Goal: Task Accomplishment & Management: Use online tool/utility

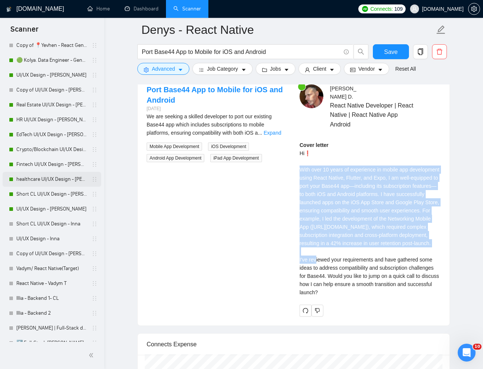
scroll to position [426, 0]
click at [29, 210] on link "UI/UX Design - [PERSON_NAME]" at bounding box center [51, 208] width 71 height 15
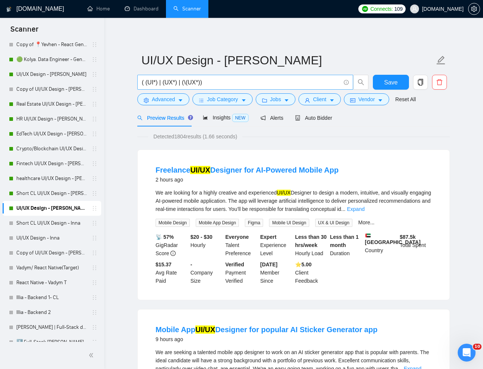
click at [229, 80] on input "( (UI*) | (UX*) | (\(UX*))" at bounding box center [241, 82] width 199 height 9
paste input "UI Redesign for Beta Software Development"
type input "UI Redesign for Beta Software Development"
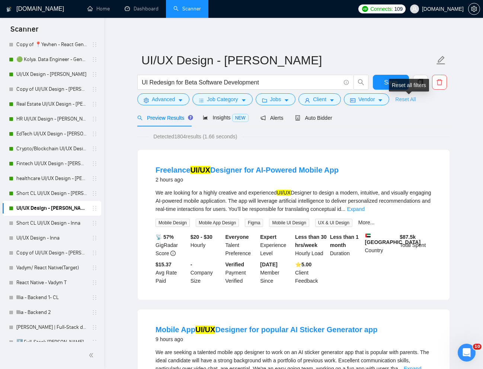
click at [416, 102] on link "Reset All" at bounding box center [406, 99] width 20 height 8
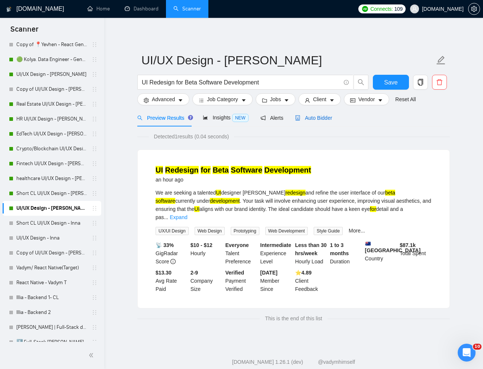
click at [322, 122] on div "Auto Bidder" at bounding box center [313, 118] width 37 height 8
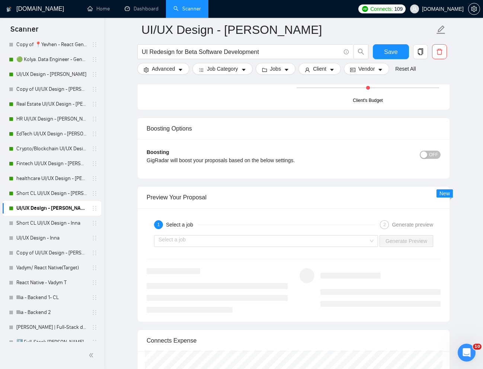
scroll to position [1359, 0]
click at [339, 239] on input "search" at bounding box center [264, 240] width 210 height 11
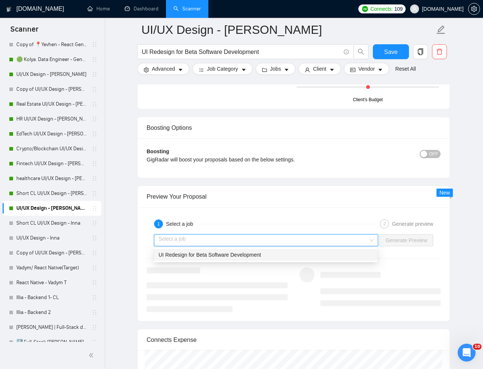
click at [226, 255] on span "UI Redesign for Beta Software Development" at bounding box center [210, 255] width 102 height 6
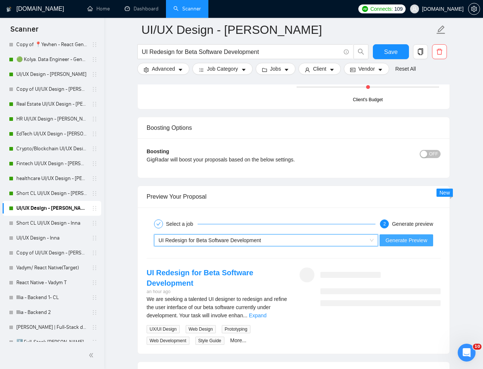
click at [414, 244] on span "Generate Preview" at bounding box center [407, 241] width 42 height 8
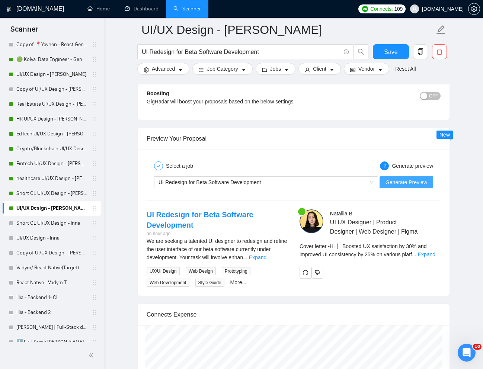
scroll to position [1418, 0]
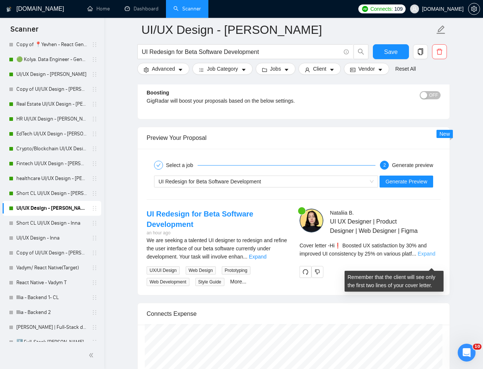
click at [436, 257] on link "Expand" at bounding box center [427, 254] width 18 height 6
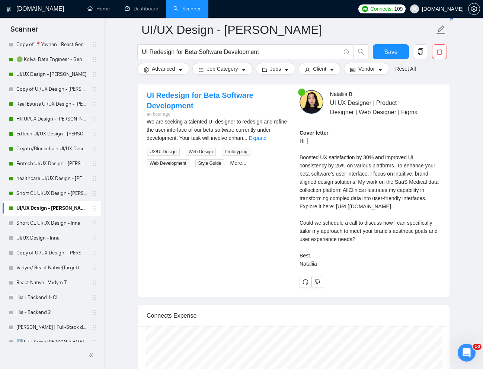
scroll to position [1544, 0]
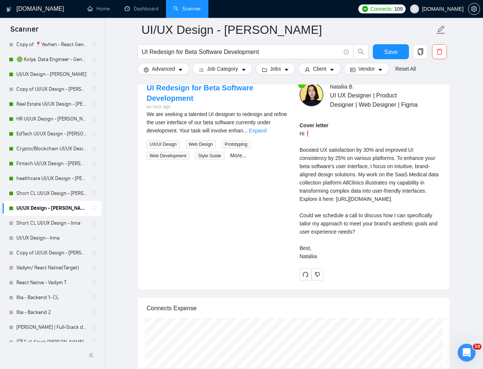
drag, startPoint x: 298, startPoint y: 159, endPoint x: 317, endPoint y: 292, distance: 133.9
click at [333, 281] on div "[PERSON_NAME] UI UX Designer | Product Designer | Web Designer | Figma Cover le…" at bounding box center [370, 182] width 153 height 198
copy div "Boosted UX satisfaction by 30% and improved UI consistency by 25% on various pl…"
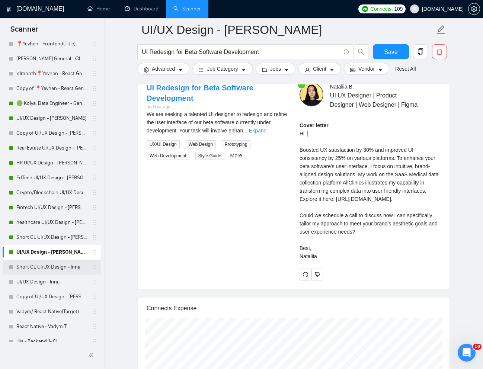
scroll to position [368, 0]
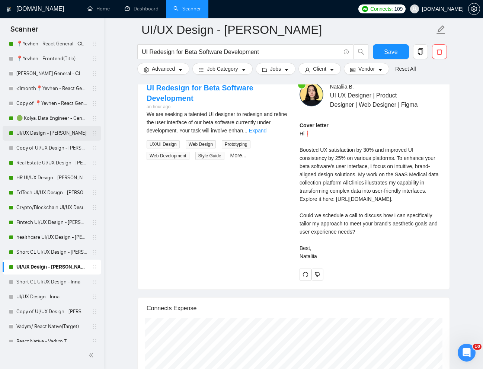
click at [39, 129] on link "UI/UX Design - [PERSON_NAME]" at bounding box center [51, 133] width 71 height 15
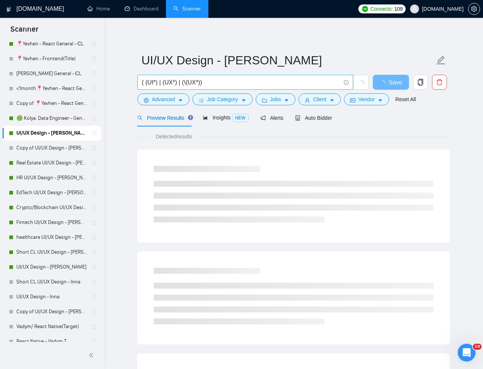
click at [233, 81] on input "( (UI*) | (UX*) | (\(UX*))" at bounding box center [241, 82] width 199 height 9
paste input "UX/UI Designer – Next-Generation Dashboard Experience (AI-Driven, Adaptive UI"
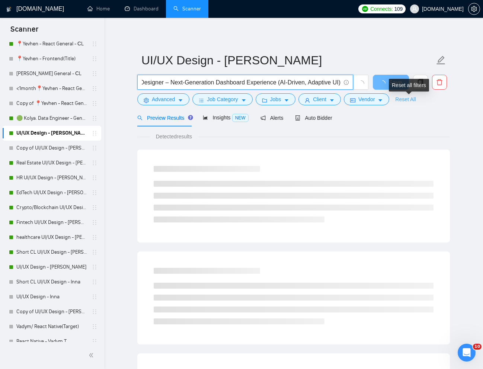
click at [406, 99] on link "Reset All" at bounding box center [406, 99] width 20 height 8
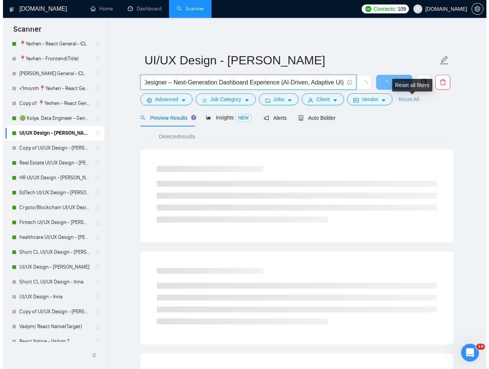
scroll to position [0, 0]
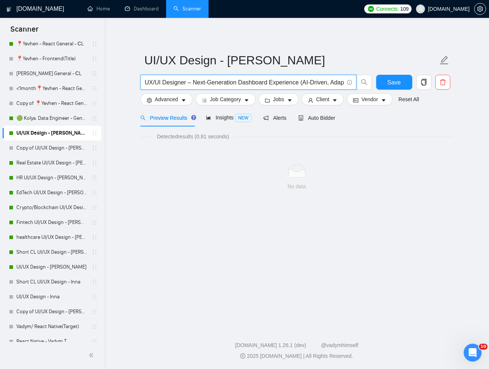
click at [303, 84] on input "UX/UI Designer – Next-Generation Dashboard Experience (AI-Driven, Adaptive UI)" at bounding box center [244, 82] width 199 height 9
click at [326, 83] on input "UX/UI Designer – Next-Generation Dashboard Experience AI-Driven, Adaptive UI)" at bounding box center [244, 82] width 199 height 9
click at [343, 81] on input "UX/UI Designer – Next-Generation Dashboard Experience AI-Driven Adaptive UI)" at bounding box center [244, 82] width 199 height 9
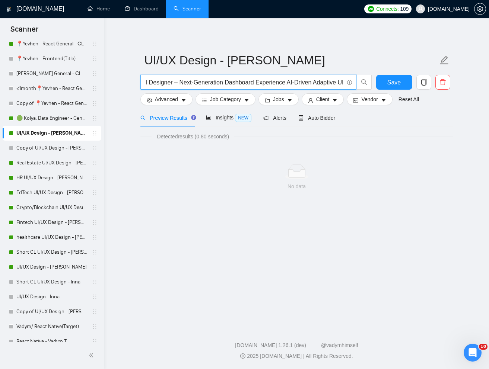
click at [175, 85] on input "UX/UI Designer – Next-Generation Dashboard Experience AI-Driven Adaptive UI" at bounding box center [244, 82] width 199 height 9
type input "UX/UI Designer Next-Generation Dashboard Experience AI-Driven Adaptive UI"
click at [179, 96] on button "Advanced" at bounding box center [166, 99] width 52 height 12
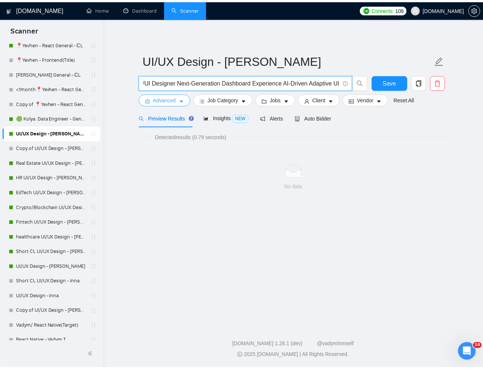
scroll to position [0, 0]
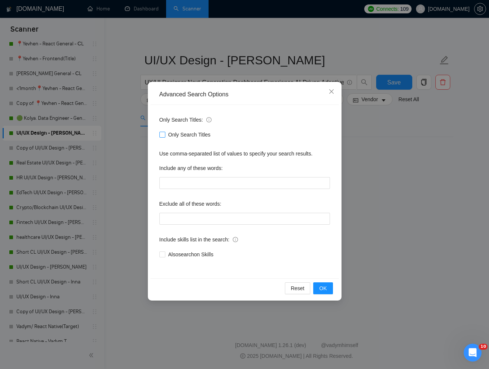
click at [161, 136] on input "Only Search Titles" at bounding box center [161, 134] width 5 height 5
checkbox input "true"
click at [375, 160] on div "Advanced Search Options Only Search Titles: Only Search Titles Use comma-separa…" at bounding box center [244, 184] width 489 height 369
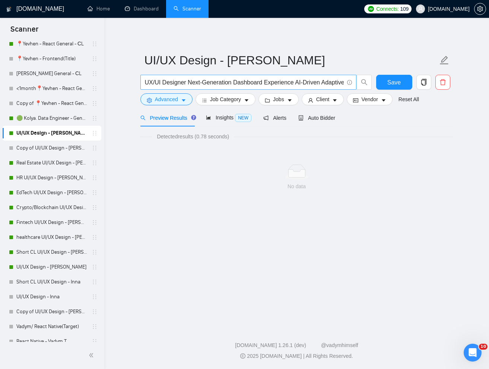
click at [296, 80] on input "UX/UI Designer Next-Generation Dashboard Experience AI-Driven Adaptive UI" at bounding box center [244, 82] width 199 height 9
paste input "Next-Generation Dashboard Experience"
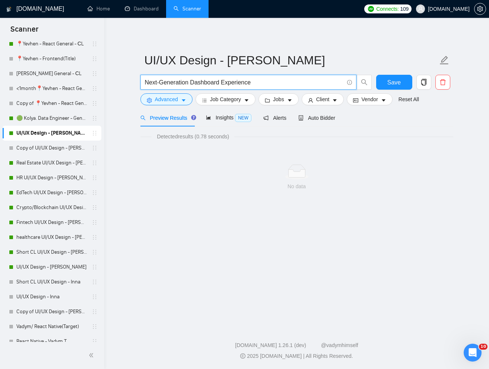
click at [146, 85] on input "Next-Generation Dashboard Experience" at bounding box center [244, 82] width 199 height 9
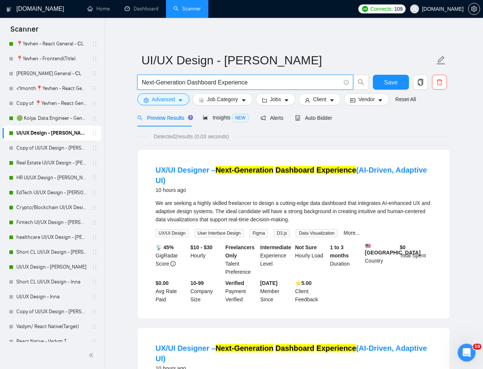
type input "Next-Generation Dashboard Experience"
click at [322, 119] on span "Auto Bidder" at bounding box center [313, 118] width 37 height 6
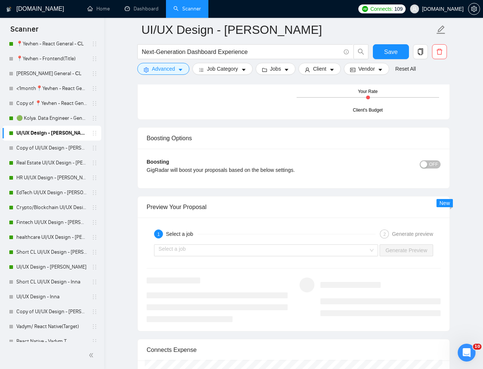
scroll to position [1302, 0]
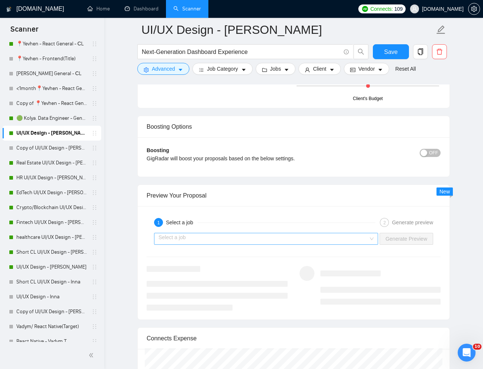
click at [358, 241] on input "search" at bounding box center [264, 239] width 210 height 11
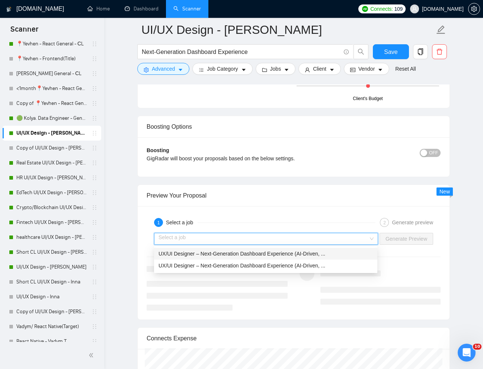
click at [319, 253] on span "UX/UI Designer – Next-Generation Dashboard Experience (AI-Driven, ..." at bounding box center [242, 254] width 167 height 6
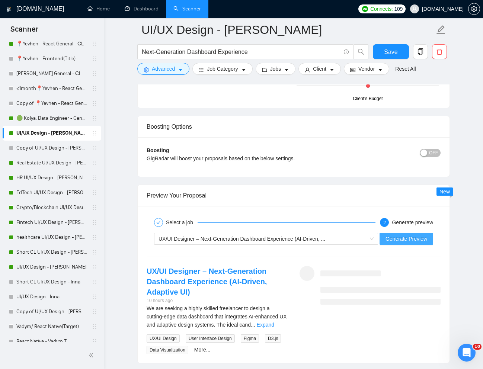
click at [406, 235] on span "Generate Preview" at bounding box center [407, 239] width 42 height 8
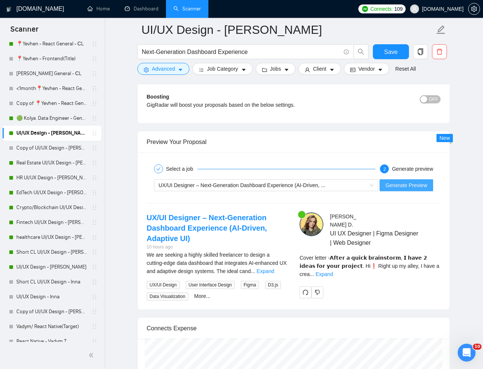
scroll to position [1361, 0]
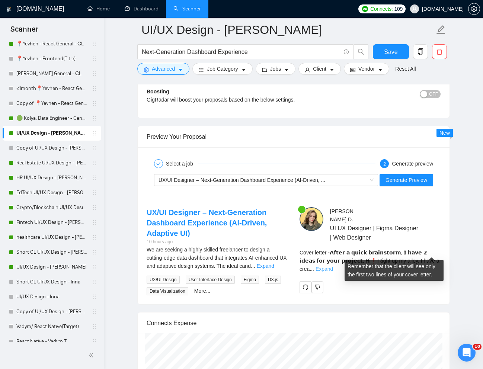
click at [333, 266] on link "Expand" at bounding box center [325, 269] width 18 height 6
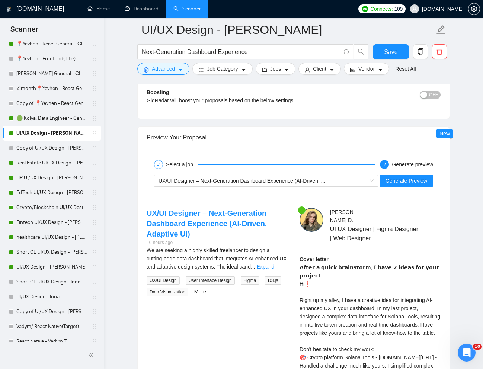
scroll to position [1354, 0]
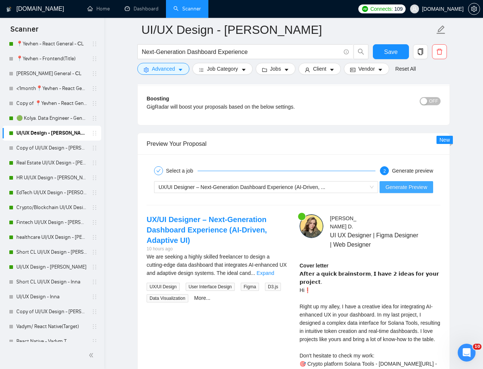
click at [401, 188] on span "Generate Preview" at bounding box center [407, 187] width 42 height 8
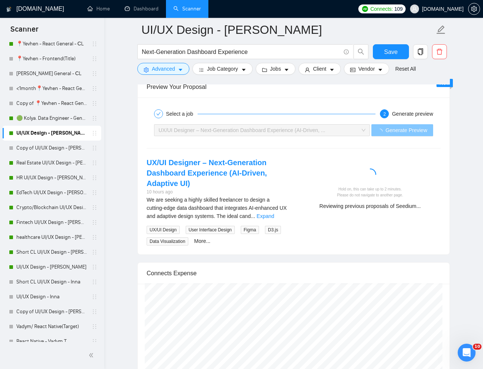
scroll to position [1412, 0]
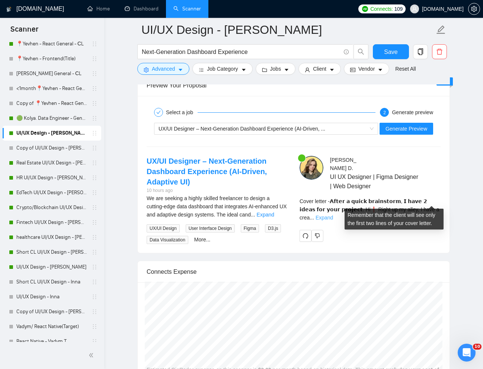
click at [333, 215] on link "Expand" at bounding box center [325, 218] width 18 height 6
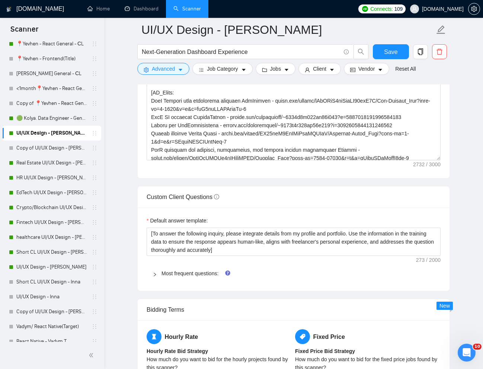
scroll to position [894, 0]
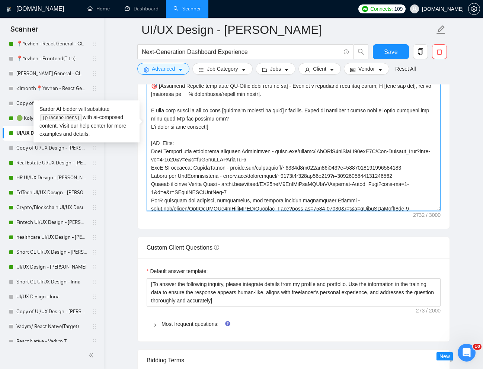
click at [151, 168] on textarea "Cover letter template:" at bounding box center [294, 128] width 294 height 168
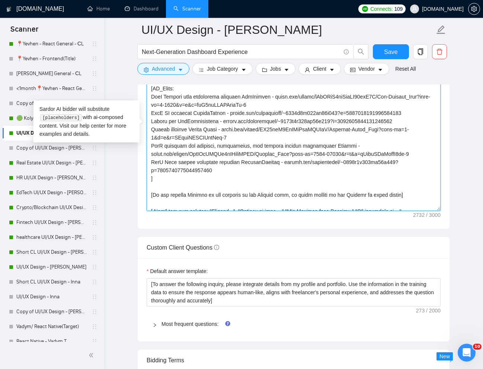
scroll to position [104, 0]
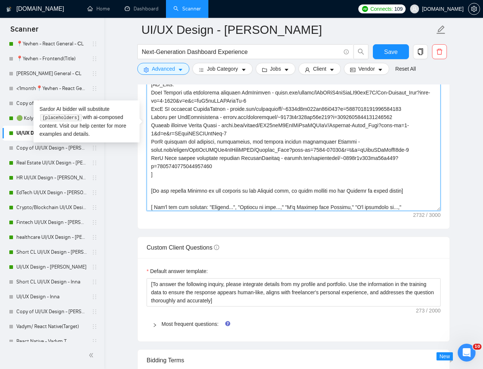
drag, startPoint x: 150, startPoint y: 125, endPoint x: 258, endPoint y: 134, distance: 108.0
click at [258, 134] on textarea "Cover letter template:" at bounding box center [294, 128] width 294 height 168
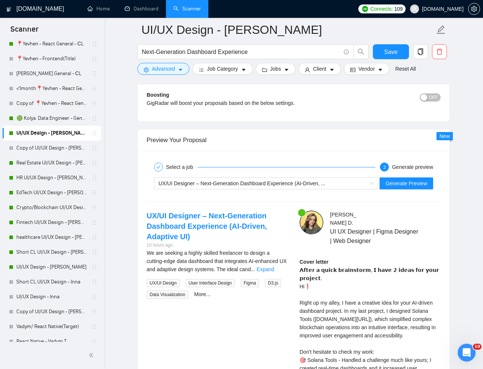
scroll to position [1367, 0]
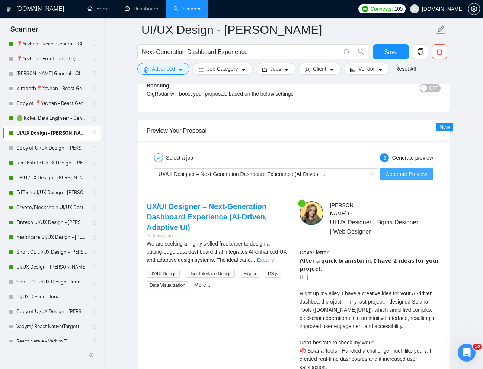
click at [390, 177] on span "Generate Preview" at bounding box center [407, 174] width 42 height 8
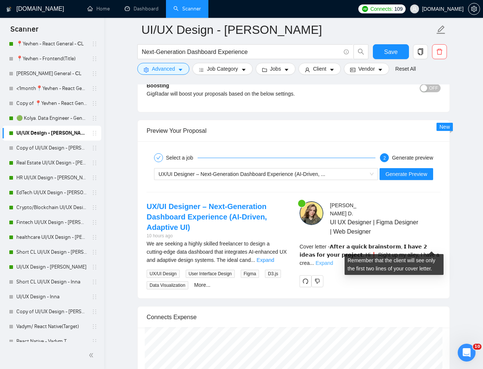
click at [333, 260] on link "Expand" at bounding box center [325, 263] width 18 height 6
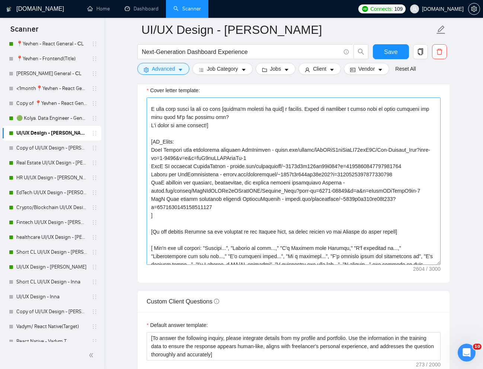
scroll to position [88, 0]
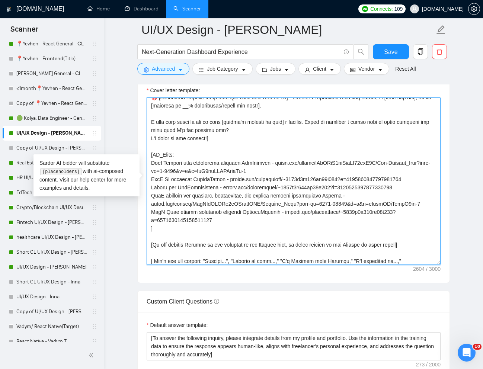
drag, startPoint x: 150, startPoint y: 189, endPoint x: 435, endPoint y: 203, distance: 284.6
click at [435, 203] on textarea "Cover letter template:" at bounding box center [294, 182] width 294 height 168
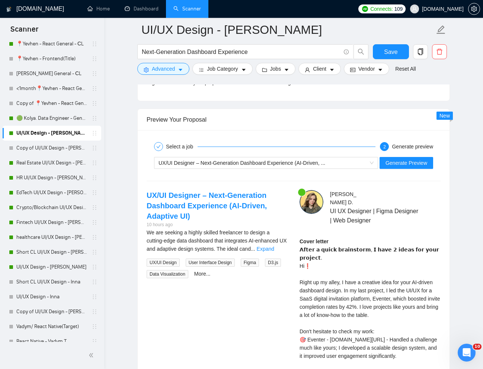
scroll to position [1378, 0]
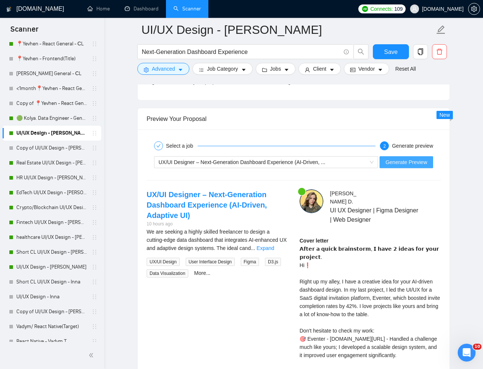
click at [396, 168] on button "Generate Preview" at bounding box center [407, 162] width 54 height 12
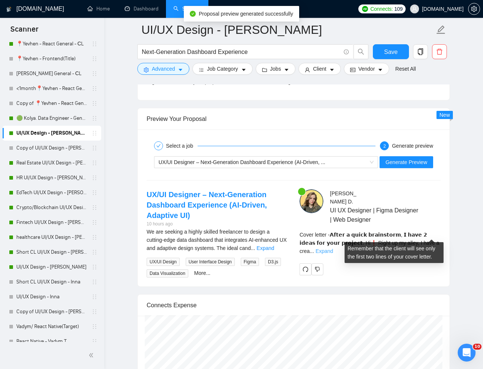
click at [333, 248] on link "Expand" at bounding box center [325, 251] width 18 height 6
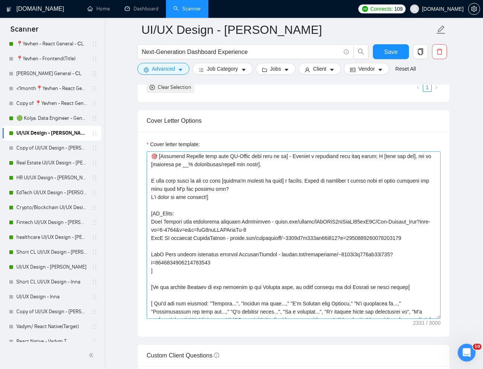
scroll to position [79, 0]
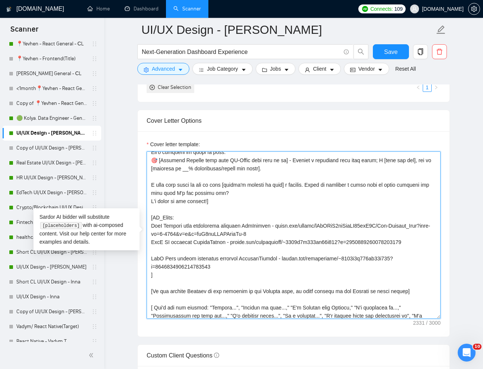
drag, startPoint x: 150, startPoint y: 243, endPoint x: 423, endPoint y: 243, distance: 273.0
click at [423, 243] on textarea "Cover letter template:" at bounding box center [294, 236] width 294 height 168
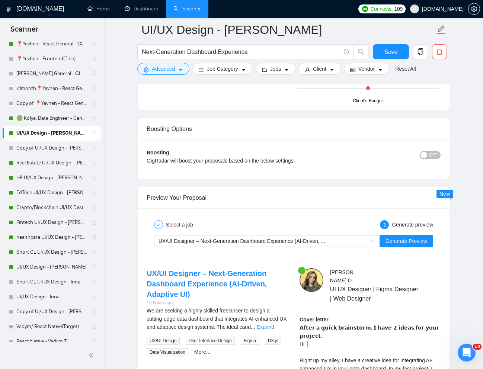
scroll to position [1309, 0]
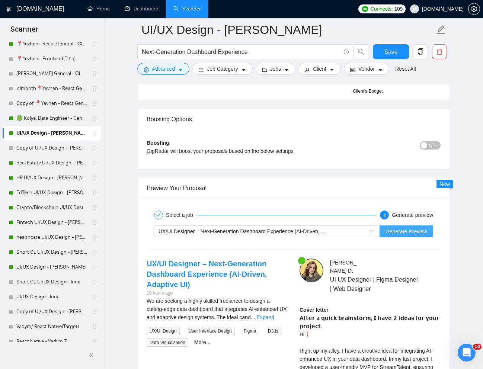
type textarea "Lorem i dolor sitametcon, A elit 7 seddo eiu temp incidid. [Utlab e dolorema al…"
click at [395, 234] on span "Generate Preview" at bounding box center [407, 232] width 42 height 8
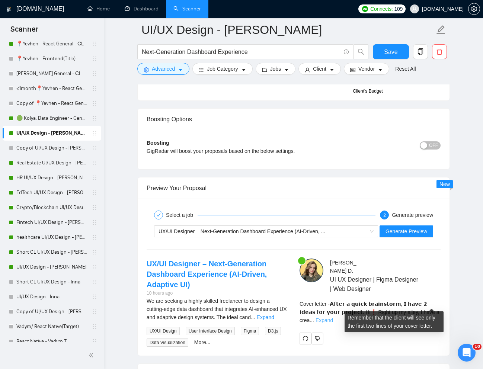
click at [333, 318] on link "Expand" at bounding box center [325, 321] width 18 height 6
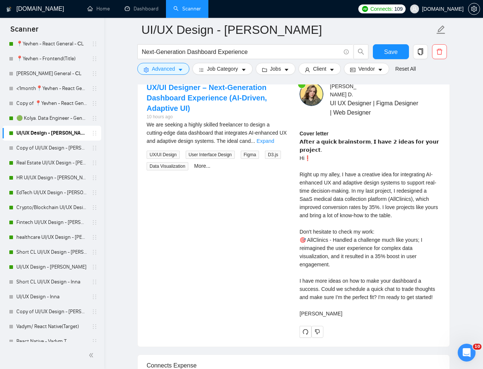
scroll to position [1494, 0]
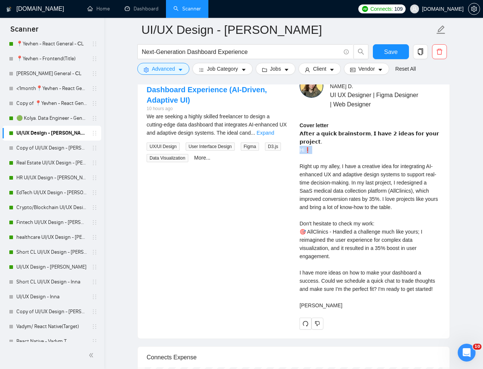
drag, startPoint x: 299, startPoint y: 134, endPoint x: 303, endPoint y: 143, distance: 9.5
click at [303, 143] on div "[PERSON_NAME] UI UX Designer | Figma Designer | Web Designer Cover letter 𝗔𝗳𝘁𝗲𝗿…" at bounding box center [370, 202] width 153 height 256
click at [300, 126] on div "Cover letter 𝗔𝗳𝘁𝗲𝗿 𝗮 𝗾𝘂𝗶𝗰𝗸 𝗯𝗿𝗮𝗶𝗻𝘀𝘁𝗼𝗿𝗺, 𝗜 𝗵𝗮𝘃𝗲 𝟮 𝗶𝗱𝗲𝗮𝘀 𝗳𝗼𝗿 𝘆𝗼𝘂𝗿 𝗽𝗿𝗼𝗷𝗲𝗰𝘁. Hi❗ Rig…" at bounding box center [370, 215] width 141 height 188
drag, startPoint x: 299, startPoint y: 125, endPoint x: 358, endPoint y: 303, distance: 187.6
click at [358, 303] on div "[PERSON_NAME] UI UX Designer | Figma Designer | Web Designer Cover letter 𝗔𝗳𝘁𝗲𝗿…" at bounding box center [370, 202] width 153 height 256
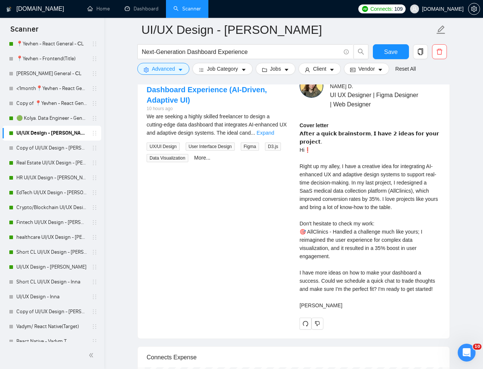
copy div "𝗔𝗳𝘁𝗲𝗿 𝗮 𝗾𝘂𝗶𝗰𝗸 𝗯𝗿𝗮𝗶𝗻𝘀𝘁𝗼𝗿𝗺, 𝗜 𝗵𝗮𝘃𝗲 𝟮 𝗶𝗱𝗲𝗮𝘀 𝗳𝗼𝗿 𝘆𝗼𝘂𝗿 𝗽𝗿𝗼𝗷𝗲𝗰𝘁. Hi❗ Right up my alle…"
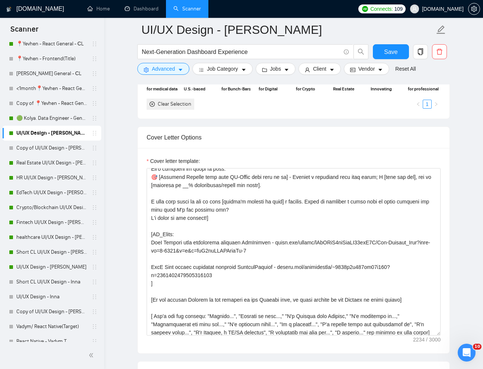
scroll to position [766, 0]
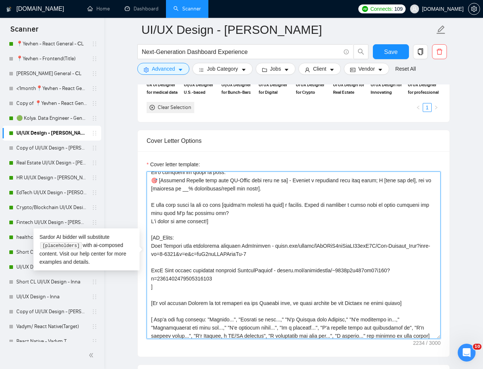
drag, startPoint x: 270, startPoint y: 245, endPoint x: 271, endPoint y: 254, distance: 8.2
click at [271, 254] on textarea "Cover letter template:" at bounding box center [294, 256] width 294 height 168
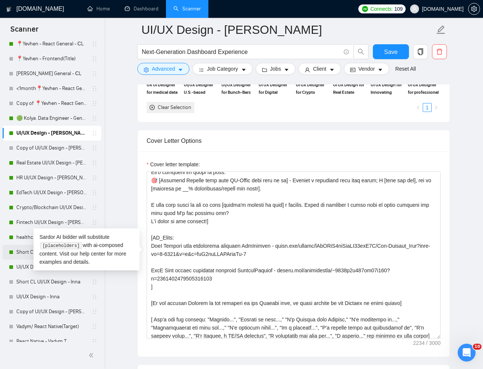
click at [22, 255] on link "Short CL UI/UX Design - [PERSON_NAME]" at bounding box center [51, 252] width 71 height 15
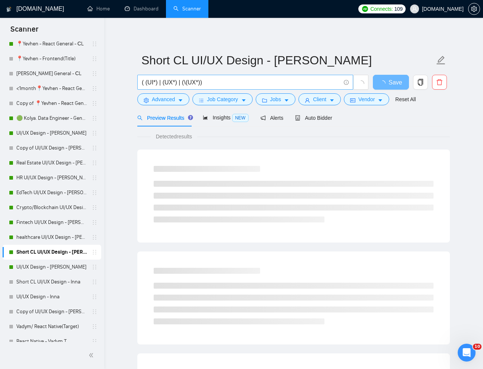
click at [210, 83] on input "( (UI*) | (UX*) | (\(UX*))" at bounding box center [241, 82] width 199 height 9
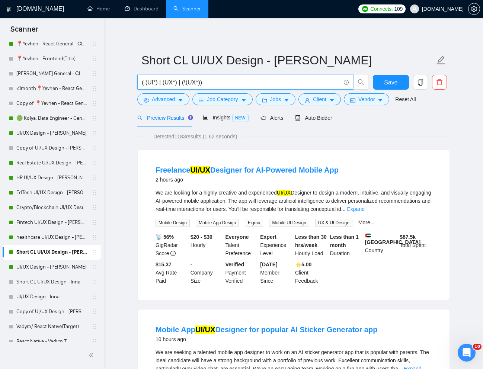
paste input "UI/UX Designer for App and Web"
type input "UI/UX Designer for App and Web"
click at [404, 101] on link "Reset All" at bounding box center [406, 99] width 20 height 8
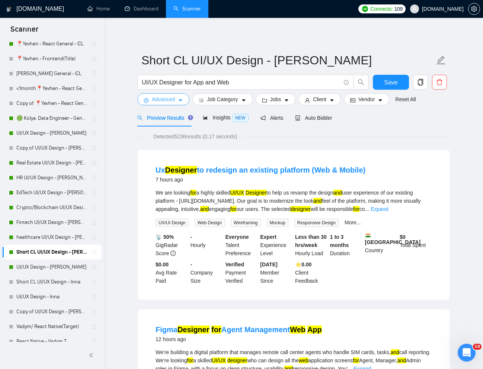
click at [166, 100] on span "Advanced" at bounding box center [163, 99] width 23 height 8
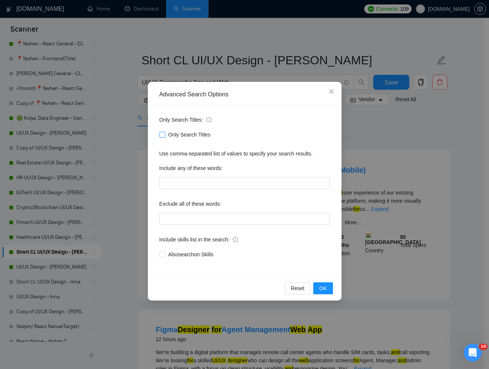
click at [163, 134] on input "Only Search Titles" at bounding box center [161, 134] width 5 height 5
checkbox input "true"
click at [406, 130] on div "Advanced Search Options Only Search Titles: Only Search Titles Use comma-separa…" at bounding box center [244, 184] width 489 height 369
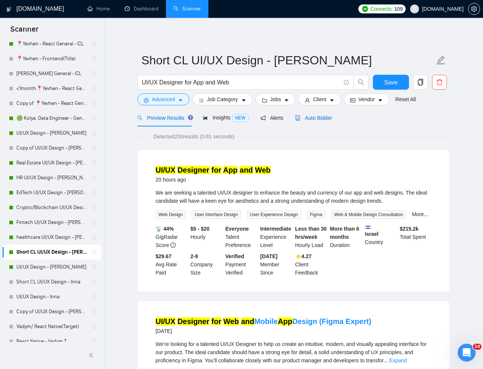
click at [314, 118] on span "Auto Bidder" at bounding box center [313, 118] width 37 height 6
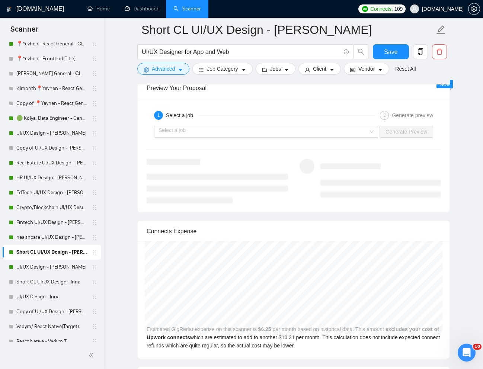
scroll to position [1488, 0]
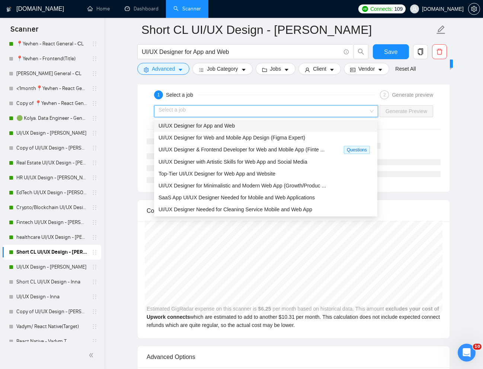
click at [340, 113] on input "search" at bounding box center [264, 111] width 210 height 11
drag, startPoint x: 222, startPoint y: 121, endPoint x: 213, endPoint y: 121, distance: 8.9
click at [213, 122] on div "UI/UX Designer for App and Web" at bounding box center [266, 126] width 215 height 8
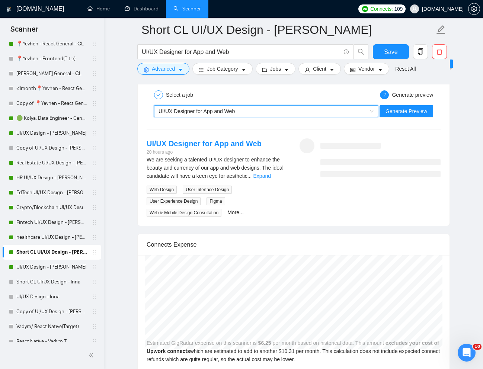
click at [429, 117] on div "~021977404130554871075 UI/UX Designer for App and Web Generate Preview" at bounding box center [294, 111] width 296 height 18
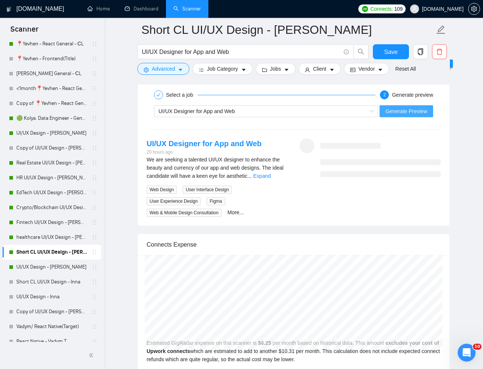
click at [419, 115] on span "Generate Preview" at bounding box center [407, 111] width 42 height 8
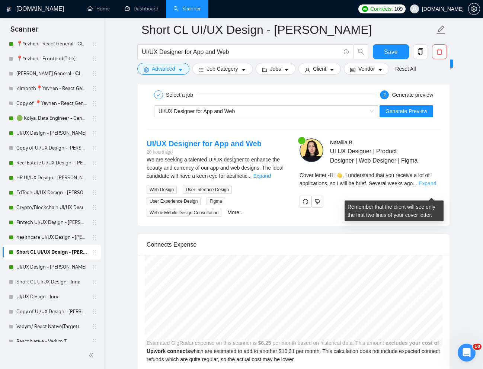
click at [437, 187] on link "Expand" at bounding box center [428, 184] width 18 height 6
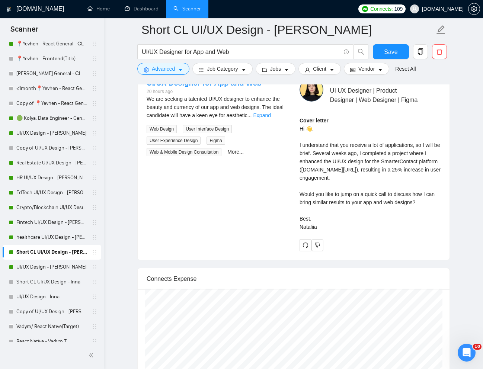
scroll to position [1543, 0]
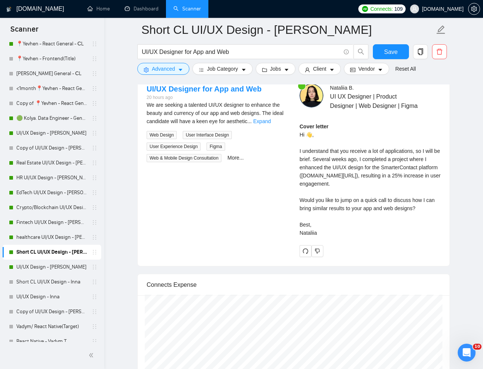
drag, startPoint x: 298, startPoint y: 144, endPoint x: 328, endPoint y: 256, distance: 116.4
click at [328, 256] on div "[PERSON_NAME] UI UX Designer | Product Designer | Web Designer | Figma Cover le…" at bounding box center [370, 171] width 153 height 174
copy div "Hi 👋, I understand that you receive a lot of applications, so I will be brief. …"
click at [50, 133] on link "UI/UX Design - [PERSON_NAME]" at bounding box center [51, 133] width 71 height 15
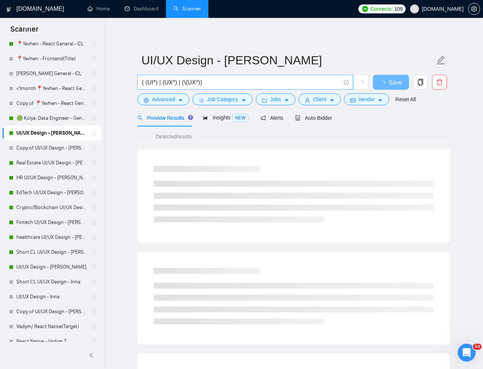
click at [242, 85] on input "( (UI*) | (UX*) | (\(UX*))" at bounding box center [241, 82] width 199 height 9
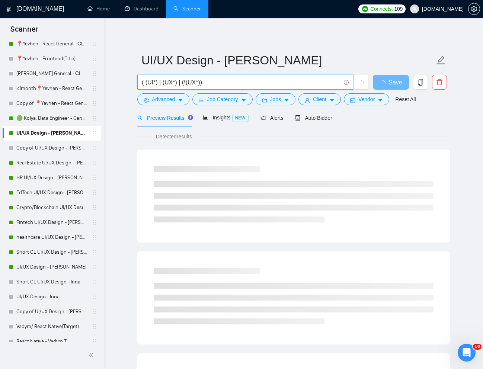
paste input "Experienced UX desiner for social media company"
type input "Experienced UX desiner for social media company"
click at [402, 99] on link "Reset All" at bounding box center [406, 99] width 20 height 8
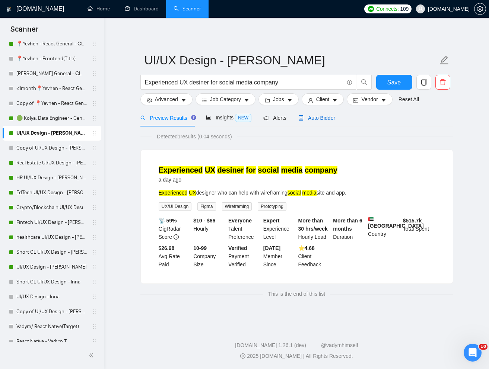
click at [322, 119] on span "Auto Bidder" at bounding box center [316, 118] width 37 height 6
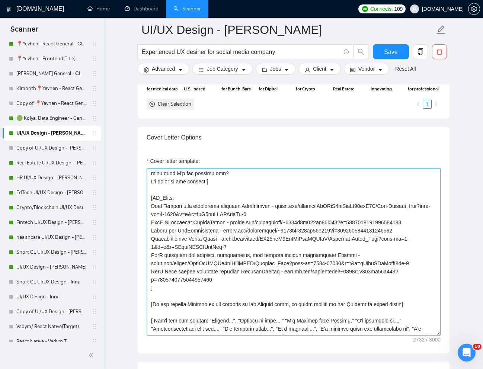
scroll to position [118, 0]
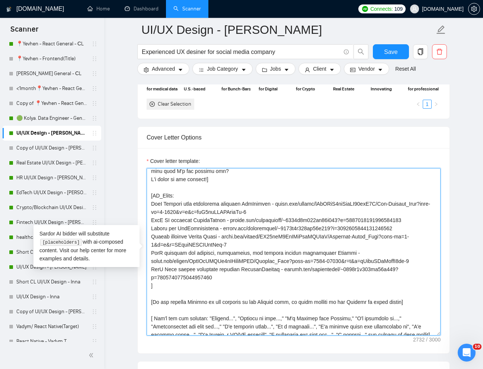
drag, startPoint x: 152, startPoint y: 206, endPoint x: 421, endPoint y: 222, distance: 269.8
click at [421, 222] on textarea "Cover letter template:" at bounding box center [294, 252] width 294 height 168
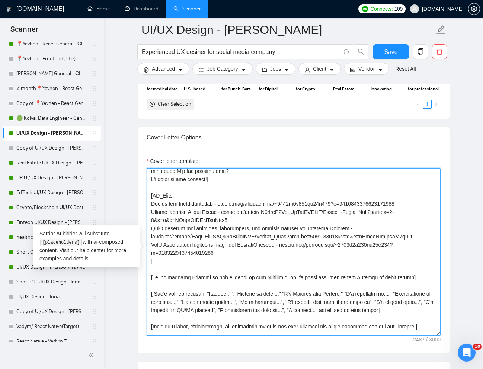
click at [169, 207] on textarea "Cover letter template:" at bounding box center [294, 252] width 294 height 168
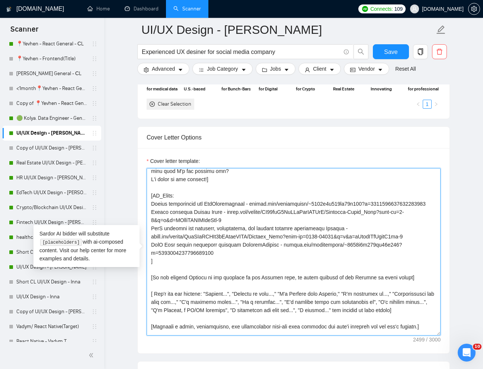
click at [180, 205] on textarea "Cover letter template:" at bounding box center [294, 252] width 294 height 168
drag, startPoint x: 150, startPoint y: 223, endPoint x: 249, endPoint y: 260, distance: 105.4
click at [249, 260] on textarea "Cover letter template:" at bounding box center [294, 252] width 294 height 168
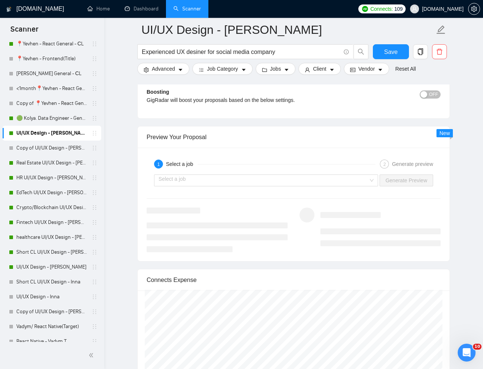
scroll to position [1365, 0]
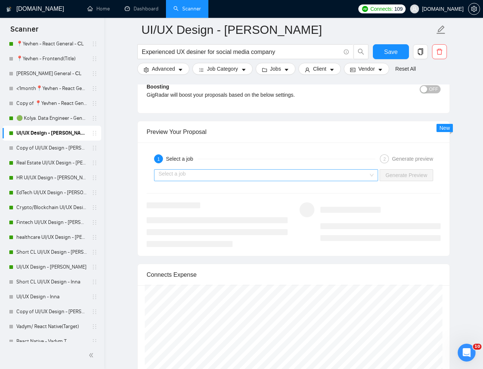
type textarea "Lorem i dolor sitametcon, A elit 8 seddo eiu temp incidid. [Utlab e dolorema al…"
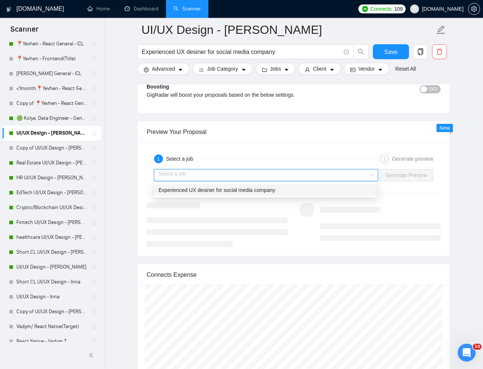
click at [345, 179] on input "search" at bounding box center [264, 175] width 210 height 11
click at [291, 193] on div "Experienced UX desiner for social media company" at bounding box center [266, 190] width 215 height 8
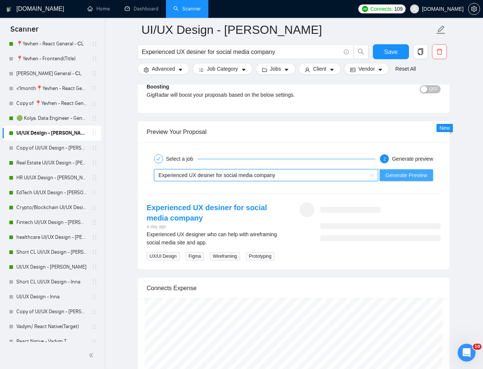
click at [405, 176] on span "Generate Preview" at bounding box center [407, 175] width 42 height 8
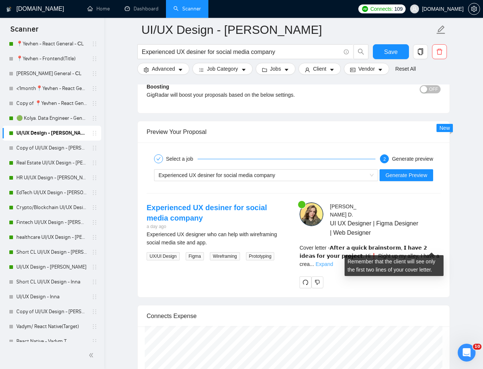
click at [333, 261] on link "Expand" at bounding box center [325, 264] width 18 height 6
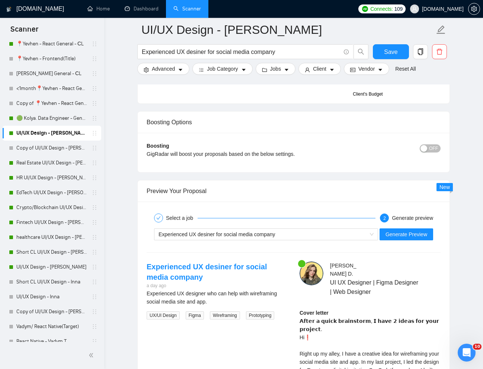
scroll to position [1300, 0]
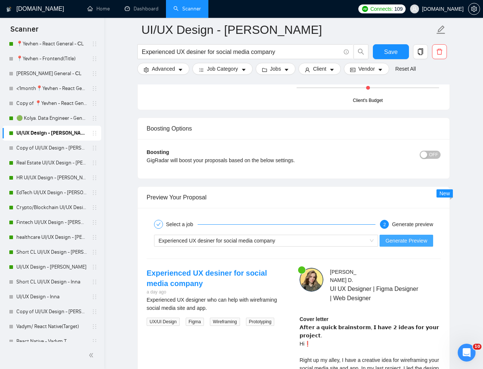
click at [399, 245] on button "Generate Preview" at bounding box center [407, 241] width 54 height 12
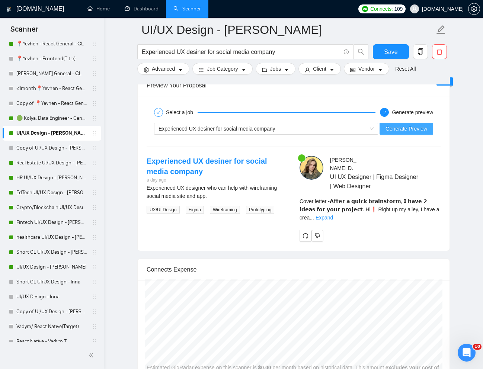
scroll to position [1426, 0]
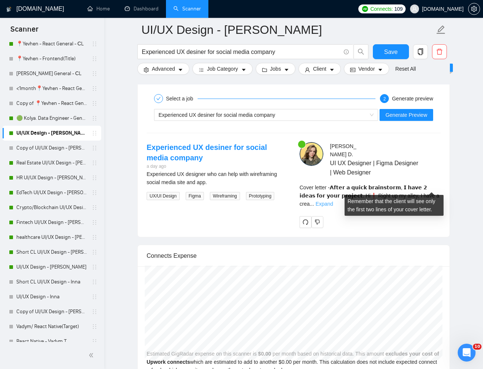
click at [333, 201] on link "Expand" at bounding box center [325, 204] width 18 height 6
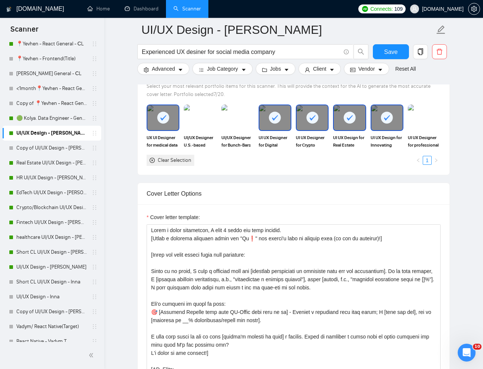
scroll to position [708, 0]
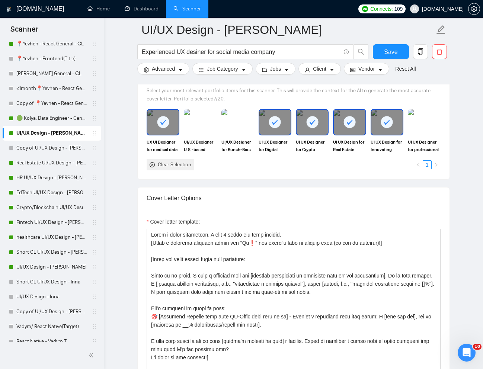
click at [161, 120] on rect at bounding box center [163, 122] width 12 height 12
click at [279, 121] on rect at bounding box center [275, 122] width 12 height 12
click at [329, 122] on div at bounding box center [312, 122] width 33 height 26
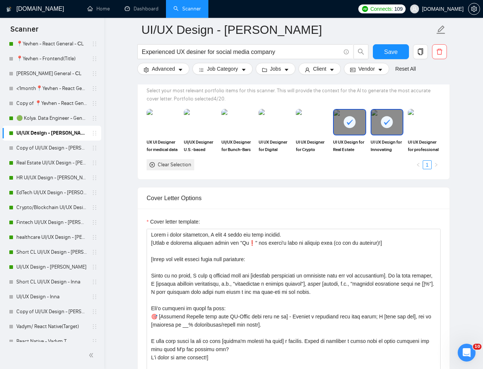
click at [369, 123] on div "UI UX Design for Innovating Recruitment Solutions StreamTalent" at bounding box center [387, 131] width 37 height 44
click at [394, 124] on div at bounding box center [387, 122] width 31 height 25
click at [354, 132] on div at bounding box center [349, 122] width 31 height 25
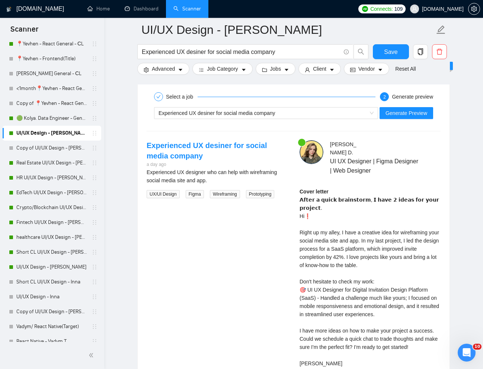
scroll to position [1428, 0]
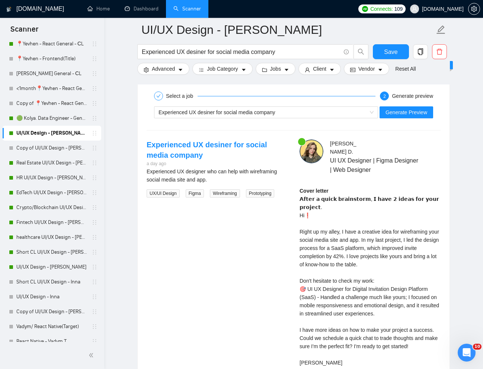
click at [395, 118] on div "Experienced UX desiner for social media company Generate Preview" at bounding box center [294, 113] width 296 height 18
click at [402, 116] on span "Generate Preview" at bounding box center [407, 112] width 42 height 8
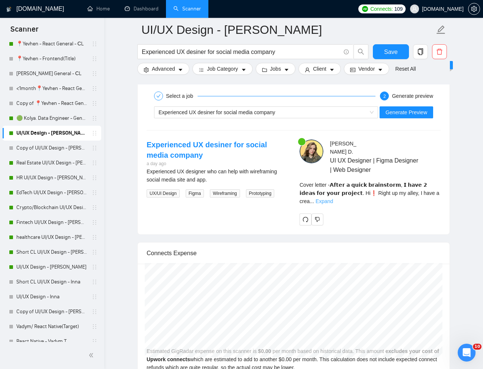
click at [333, 199] on link "Expand" at bounding box center [325, 202] width 18 height 6
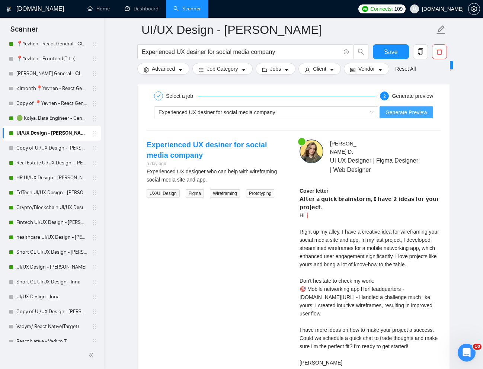
click at [402, 116] on span "Generate Preview" at bounding box center [407, 112] width 42 height 8
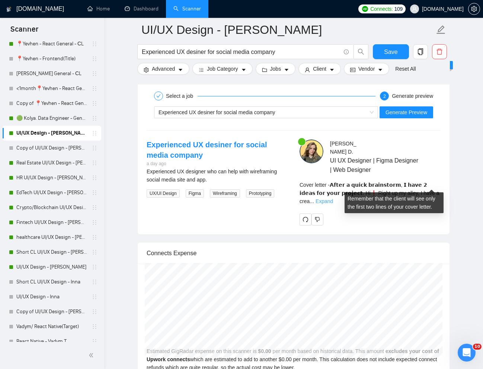
click at [333, 199] on link "Expand" at bounding box center [325, 202] width 18 height 6
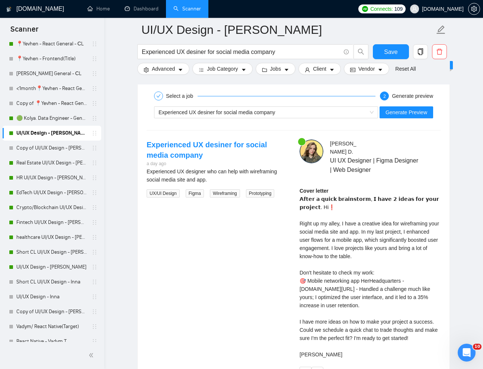
click at [373, 263] on div "Cover letter 𝗔𝗳𝘁𝗲𝗿 𝗮 𝗾𝘂𝗶𝗰𝗸 𝗯𝗿𝗮𝗶𝗻𝘀𝘁𝗼𝗿𝗺, 𝗜 𝗵𝗮𝘃𝗲 𝟮 𝗶𝗱𝗲𝗮𝘀 𝗳𝗼𝗿 𝘆𝗼𝘂𝗿 𝗽𝗿𝗼𝗷𝗲𝗰𝘁. Hi❗ Rig…" at bounding box center [370, 273] width 141 height 172
copy div "9e785ba68a606?p"
click at [316, 275] on div "Cover letter 𝗔𝗳𝘁𝗲𝗿 𝗮 𝗾𝘂𝗶𝗰𝗸 𝗯𝗿𝗮𝗶𝗻𝘀𝘁𝗼𝗿𝗺, 𝗜 𝗵𝗮𝘃𝗲 𝟮 𝗶𝗱𝗲𝗮𝘀 𝗳𝗼𝗿 𝘆𝗼𝘂𝗿 𝗽𝗿𝗼𝗷𝗲𝗰𝘁. Hi❗ Rig…" at bounding box center [370, 273] width 141 height 172
drag, startPoint x: 299, startPoint y: 273, endPoint x: 367, endPoint y: 277, distance: 68.3
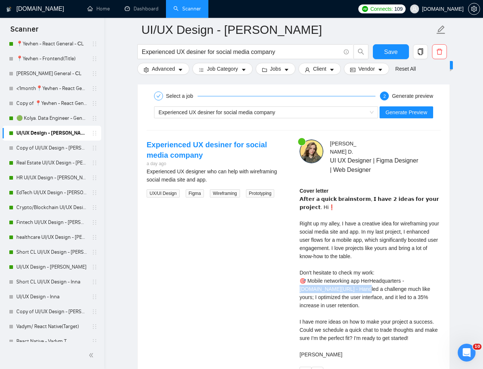
click at [367, 277] on div "[PERSON_NAME] UI UX Designer | Figma Designer | Web Designer Cover letter 𝗔𝗳𝘁𝗲𝗿…" at bounding box center [370, 259] width 153 height 239
copy div "63955322711339008 - Handl"
click at [337, 275] on div "Cover letter 𝗔𝗳𝘁𝗲𝗿 𝗮 𝗾𝘂𝗶𝗰𝗸 𝗯𝗿𝗮𝗶𝗻𝘀𝘁𝗼𝗿𝗺, 𝗜 𝗵𝗮𝘃𝗲 𝟮 𝗶𝗱𝗲𝗮𝘀 𝗳𝗼𝗿 𝘆𝗼𝘂𝗿 𝗽𝗿𝗼𝗷𝗲𝗰𝘁. Hi❗ Rig…" at bounding box center [370, 273] width 141 height 172
drag, startPoint x: 299, startPoint y: 275, endPoint x: 367, endPoint y: 280, distance: 68.4
click at [367, 280] on div "[PERSON_NAME] UI UX Designer | Figma Designer | Web Designer Cover letter 𝗔𝗳𝘁𝗲𝗿…" at bounding box center [370, 259] width 153 height 239
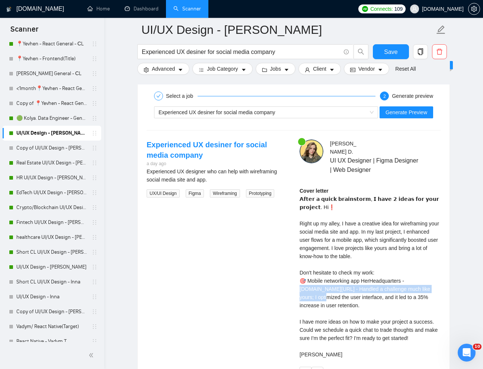
copy div "63955322711339008 - Handled a challenge much like yours; I optim"
click at [420, 297] on div "Cover letter 𝗔𝗳𝘁𝗲𝗿 𝗮 𝗾𝘂𝗶𝗰𝗸 𝗯𝗿𝗮𝗶𝗻𝘀𝘁𝗼𝗿𝗺, 𝗜 𝗵𝗮𝘃𝗲 𝟮 𝗶𝗱𝗲𝗮𝘀 𝗳𝗼𝗿 𝘆𝗼𝘂𝗿 𝗽𝗿𝗼𝗷𝗲𝗰𝘁. Hi❗ Rig…" at bounding box center [370, 273] width 141 height 172
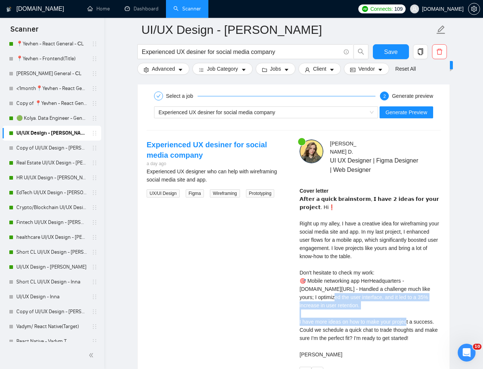
drag, startPoint x: 374, startPoint y: 279, endPoint x: 383, endPoint y: 299, distance: 22.0
click at [383, 299] on div "Cover letter 𝗔𝗳𝘁𝗲𝗿 𝗮 𝗾𝘂𝗶𝗰𝗸 𝗯𝗿𝗮𝗶𝗻𝘀𝘁𝗼𝗿𝗺, 𝗜 𝗵𝗮𝘃𝗲 𝟮 𝗶𝗱𝗲𝗮𝘀 𝗳𝗼𝗿 𝘆𝗼𝘂𝗿 𝗽𝗿𝗼𝗷𝗲𝗰𝘁. Hi❗ Rig…" at bounding box center [370, 273] width 141 height 172
copy div "d the user interface, and it led to a 35% increase in user retention. I have mo…"
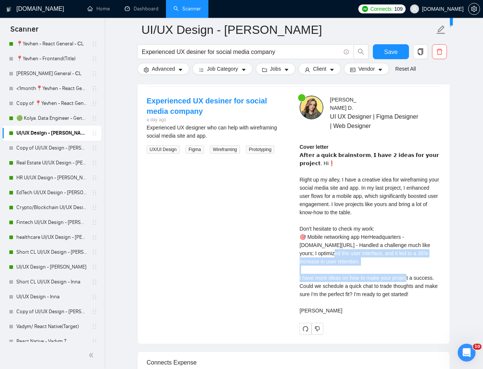
scroll to position [1487, 0]
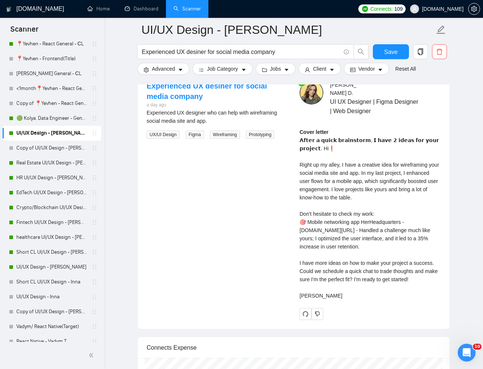
click at [348, 270] on div "Cover letter 𝗔𝗳𝘁𝗲𝗿 𝗮 𝗾𝘂𝗶𝗰𝗸 𝗯𝗿𝗮𝗶𝗻𝘀𝘁𝗼𝗿𝗺, 𝗜 𝗵𝗮𝘃𝗲 𝟮 𝗶𝗱𝗲𝗮𝘀 𝗳𝗼𝗿 𝘆𝗼𝘂𝗿 𝗽𝗿𝗼𝗷𝗲𝗰𝘁. Hi❗ Rig…" at bounding box center [370, 214] width 141 height 172
drag, startPoint x: 299, startPoint y: 262, endPoint x: 329, endPoint y: 267, distance: 29.5
click at [329, 267] on div "Cover letter 𝗔𝗳𝘁𝗲𝗿 𝗮 𝗾𝘂𝗶𝗰𝗸 𝗯𝗿𝗮𝗶𝗻𝘀𝘁𝗼𝗿𝗺, 𝗜 𝗵𝗮𝘃𝗲 𝟮 𝗶𝗱𝗲𝗮𝘀 𝗳𝗼𝗿 𝘆𝗼𝘂𝗿 𝗽𝗿𝗼𝗷𝗲𝗰𝘁. Hi❗ Rig…" at bounding box center [370, 214] width 141 height 172
